Goal: Task Accomplishment & Management: Use online tool/utility

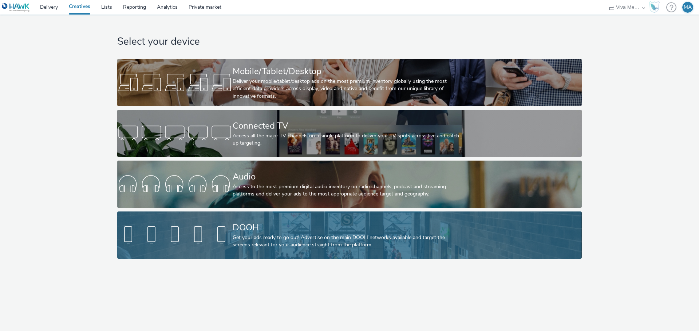
click at [275, 234] on div "Get your ads ready to go out! Advertise on the main DOOH networks available and…" at bounding box center [348, 241] width 231 height 15
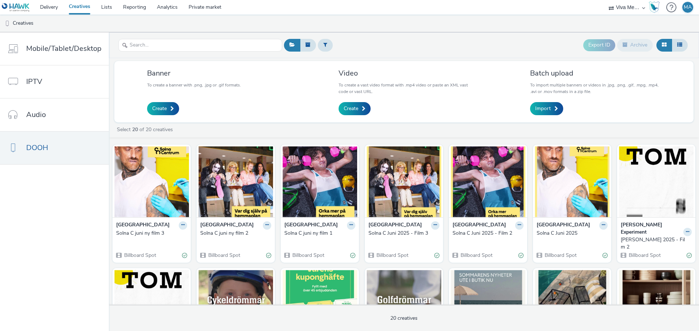
click at [357, 116] on div "Video To create a vast video format with .mp4 video or paste an XML vast code o…" at bounding box center [404, 92] width 142 height 51
click at [357, 105] on link "Create" at bounding box center [354, 108] width 32 height 13
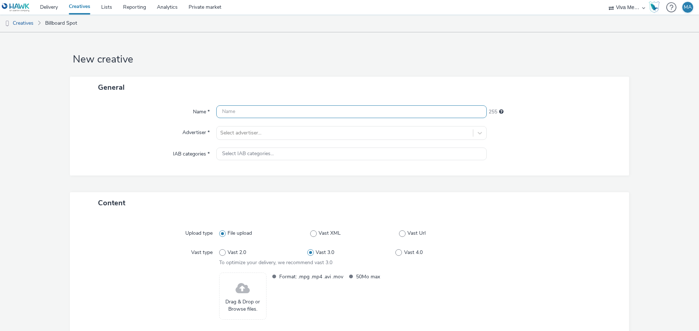
click at [260, 114] on input "text" at bounding box center [351, 112] width 270 height 13
type input "Granit Autumn 1"
click at [257, 136] on div at bounding box center [344, 133] width 249 height 9
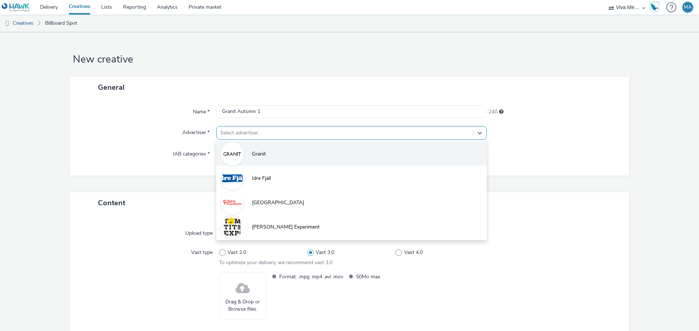
click at [260, 159] on li "Granit" at bounding box center [351, 154] width 270 height 24
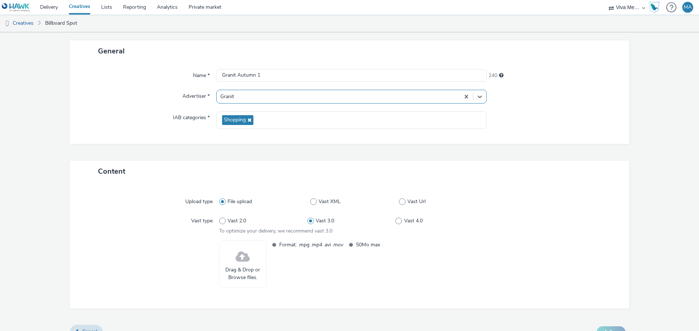
scroll to position [49, 0]
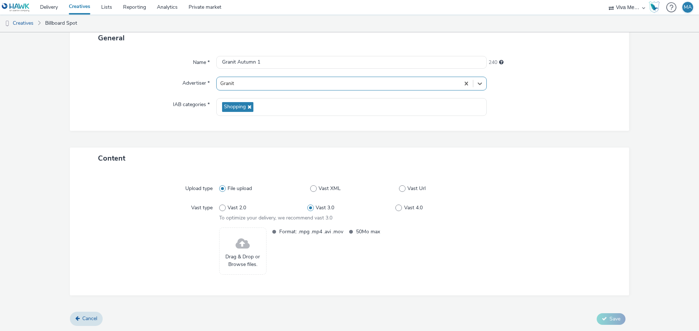
click at [245, 247] on span at bounding box center [242, 244] width 14 height 19
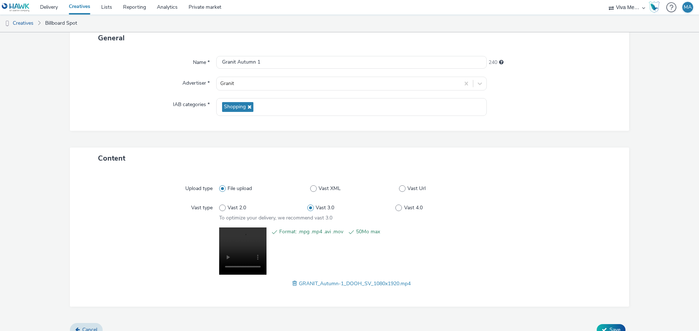
scroll to position [61, 0]
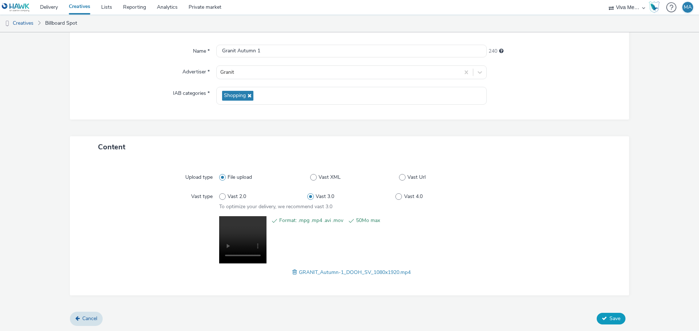
click at [609, 317] on span "Save" at bounding box center [614, 318] width 11 height 7
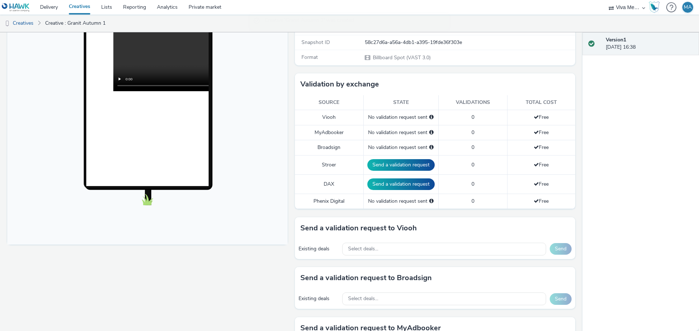
scroll to position [182, 0]
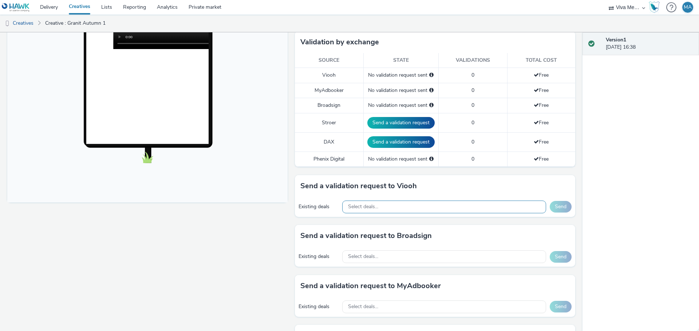
click at [421, 206] on div "Select deals..." at bounding box center [444, 207] width 204 height 13
click at [414, 252] on div "Select deals..." at bounding box center [444, 257] width 204 height 13
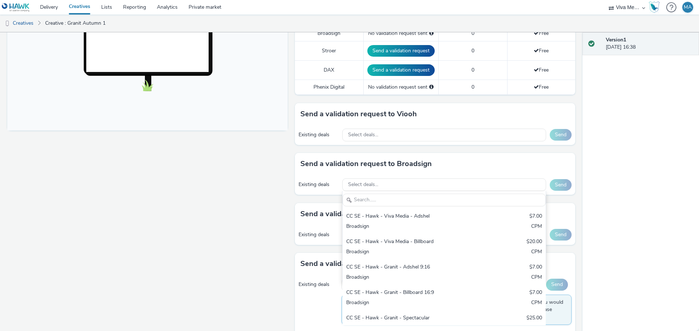
scroll to position [255, 0]
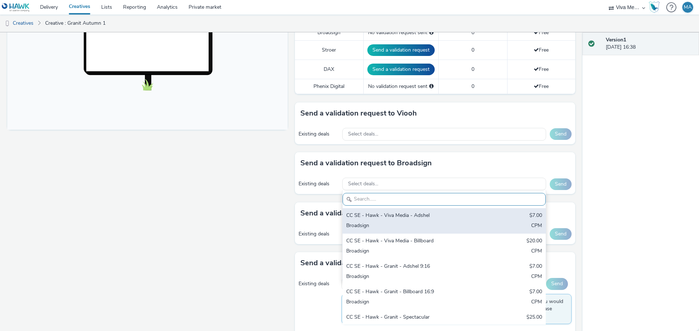
click at [435, 216] on div "CC SE - Hawk - Viva Media - Adshel" at bounding box center [410, 216] width 129 height 8
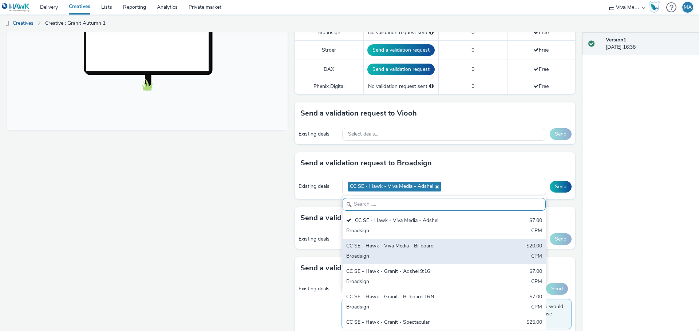
click at [419, 256] on div "Broadsign" at bounding box center [410, 257] width 129 height 8
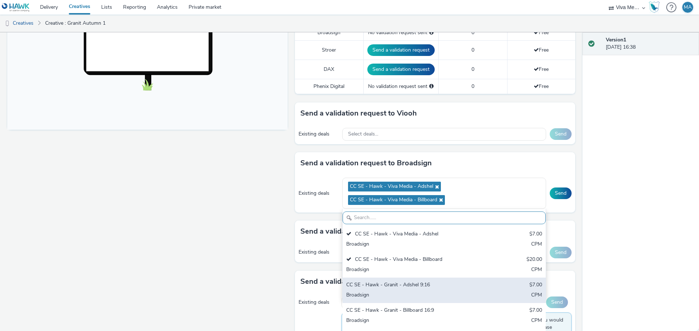
click at [416, 287] on div "CC SE - Hawk - Granit - Adshel 9:16" at bounding box center [410, 286] width 129 height 8
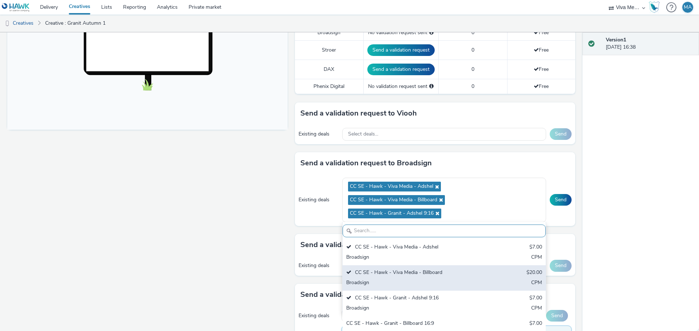
scroll to position [11, 0]
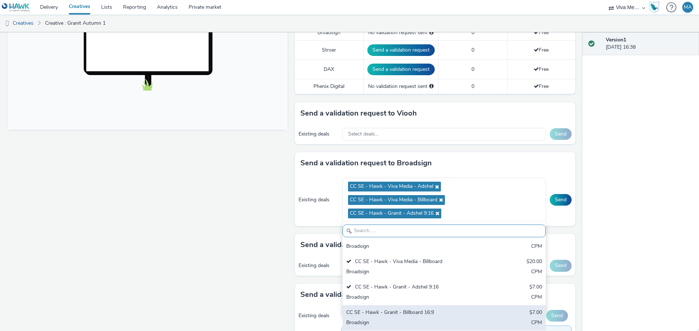
click at [418, 315] on div "CC SE - Hawk - Granit - Billboard 16:9" at bounding box center [410, 313] width 129 height 8
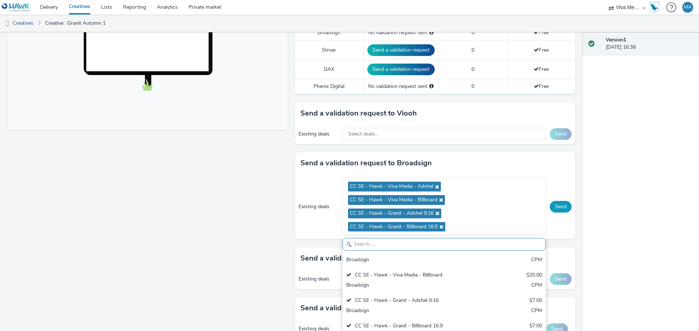
click at [550, 204] on button "Send" at bounding box center [560, 207] width 22 height 12
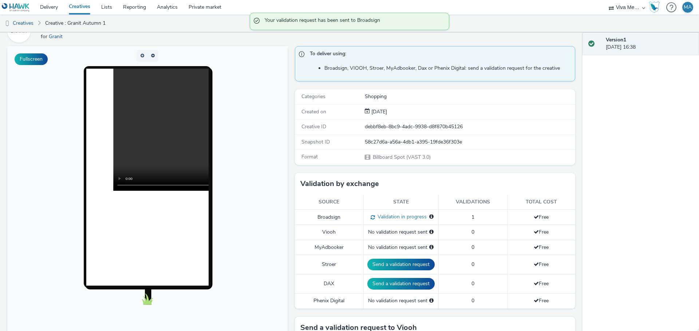
scroll to position [0, 0]
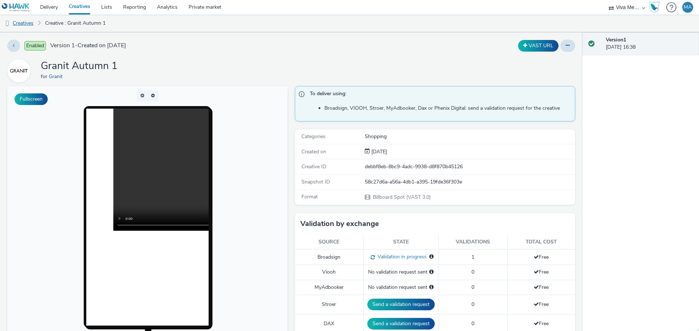
click at [27, 24] on link "Creatives" at bounding box center [18, 23] width 37 height 17
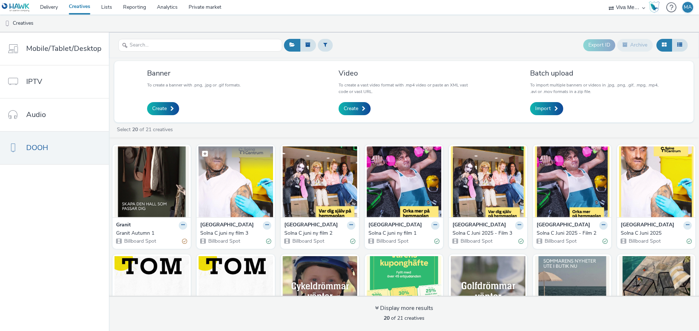
click at [251, 194] on img at bounding box center [235, 182] width 75 height 71
